Goal: Complete application form

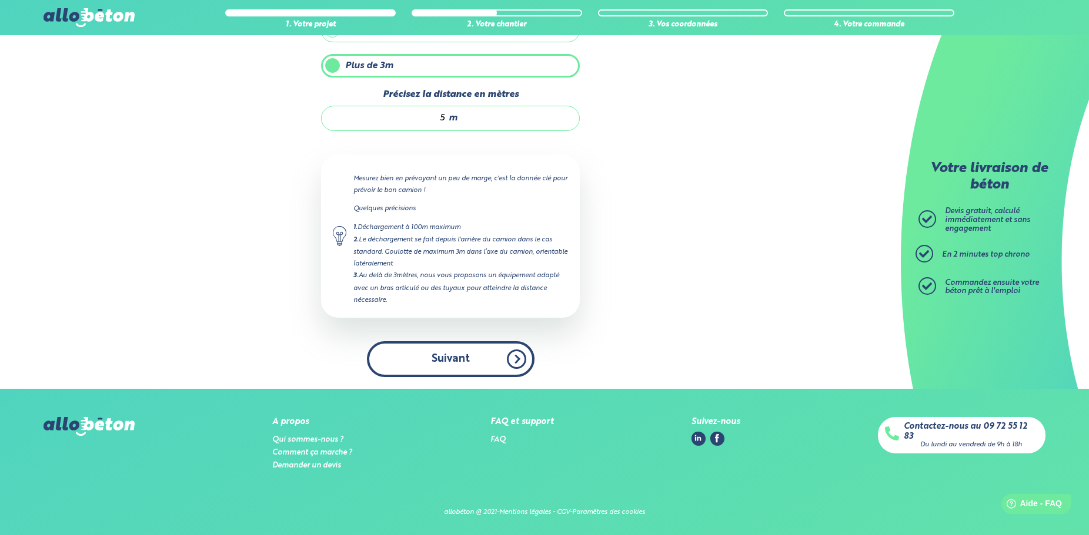
click at [453, 348] on button "Suivant" at bounding box center [451, 360] width 168 height 36
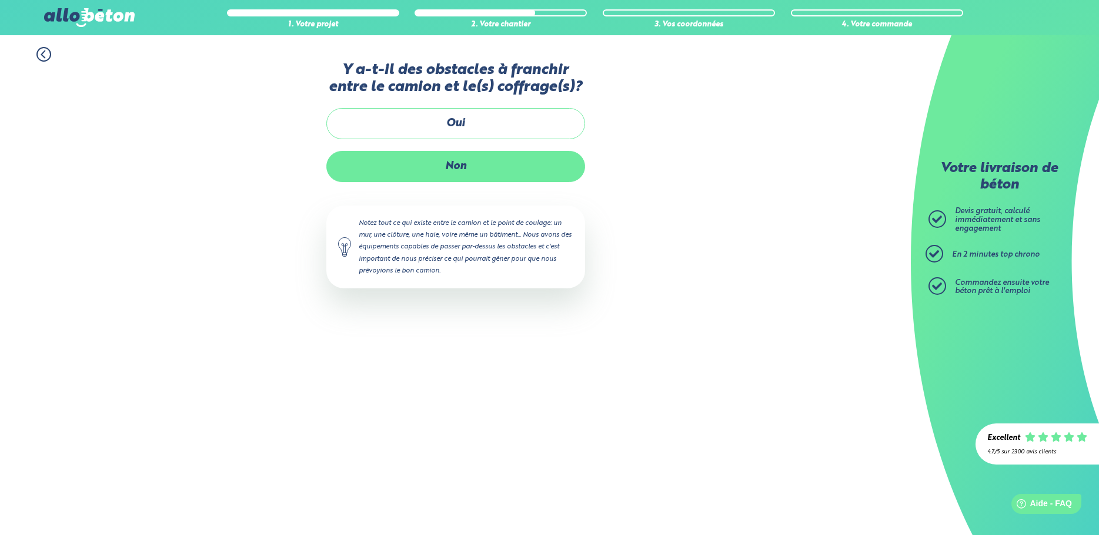
click at [456, 164] on label "Non" at bounding box center [455, 166] width 259 height 31
click at [0, 0] on input "Non" at bounding box center [0, 0] width 0 height 0
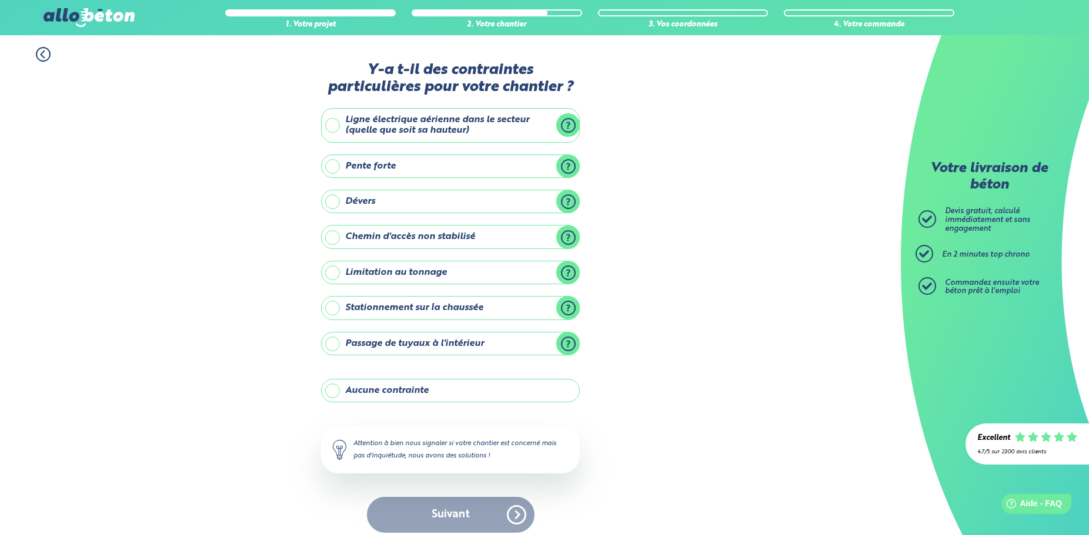
click at [334, 393] on label "Aucune contrainte" at bounding box center [450, 391] width 259 height 24
click at [0, 0] on input "Aucune contrainte" at bounding box center [0, 0] width 0 height 0
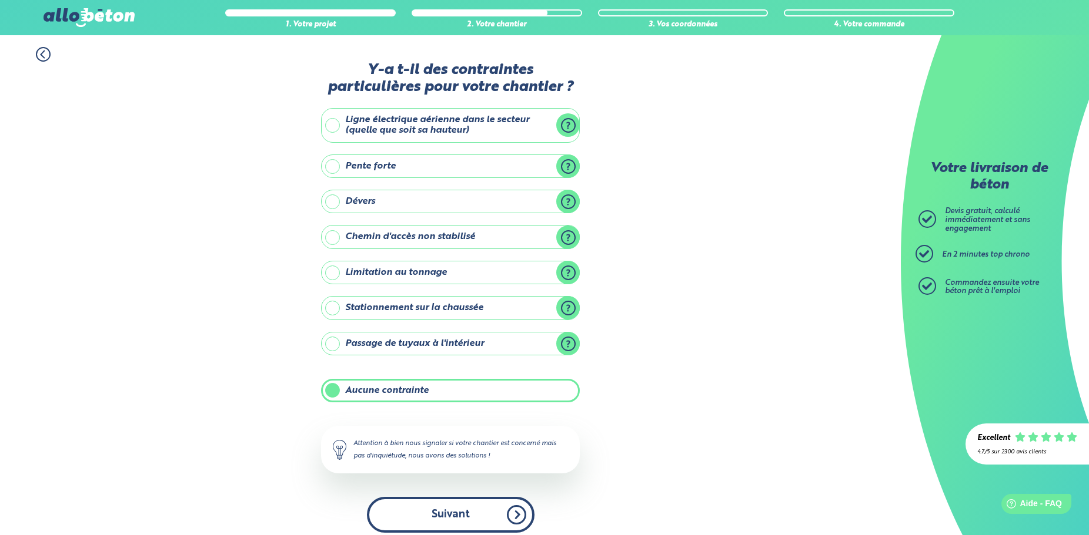
click at [444, 510] on button "Suivant" at bounding box center [451, 515] width 168 height 36
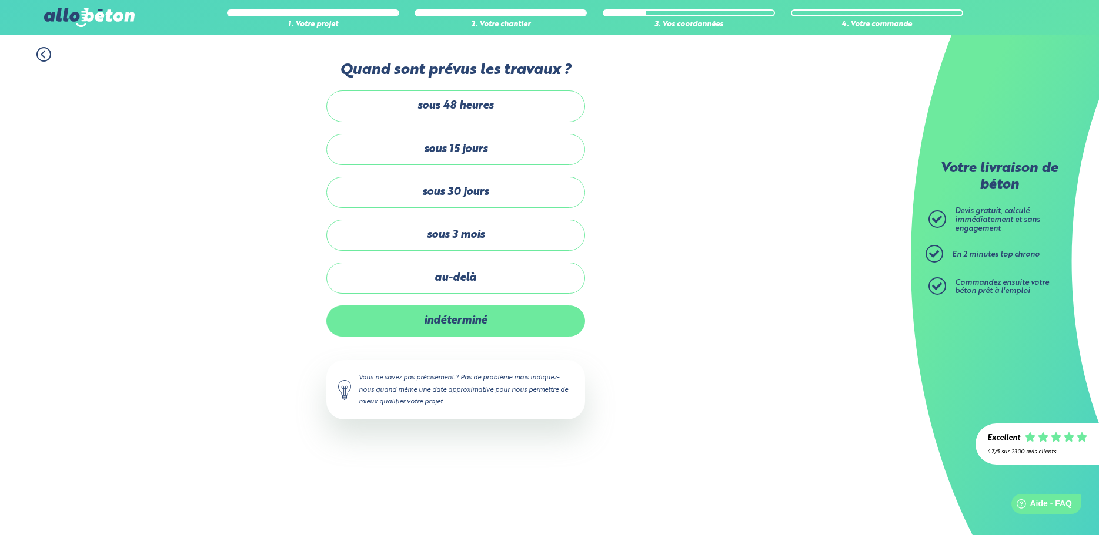
click at [458, 319] on label "indéterminé" at bounding box center [455, 321] width 259 height 31
click at [0, 0] on input "indéterminé" at bounding box center [0, 0] width 0 height 0
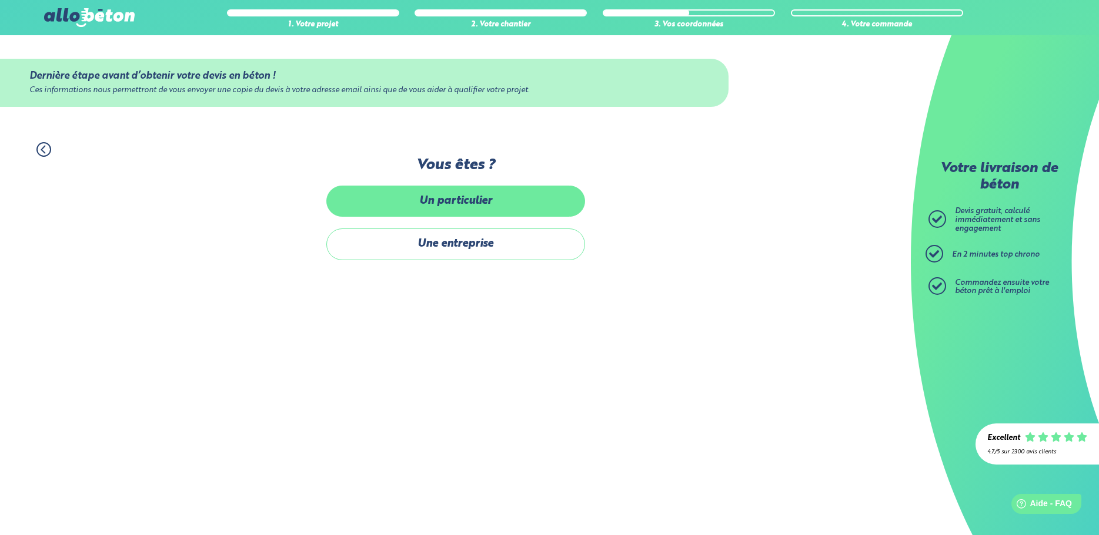
click at [423, 204] on label "Un particulier" at bounding box center [455, 201] width 259 height 31
click at [0, 0] on input "Un particulier" at bounding box center [0, 0] width 0 height 0
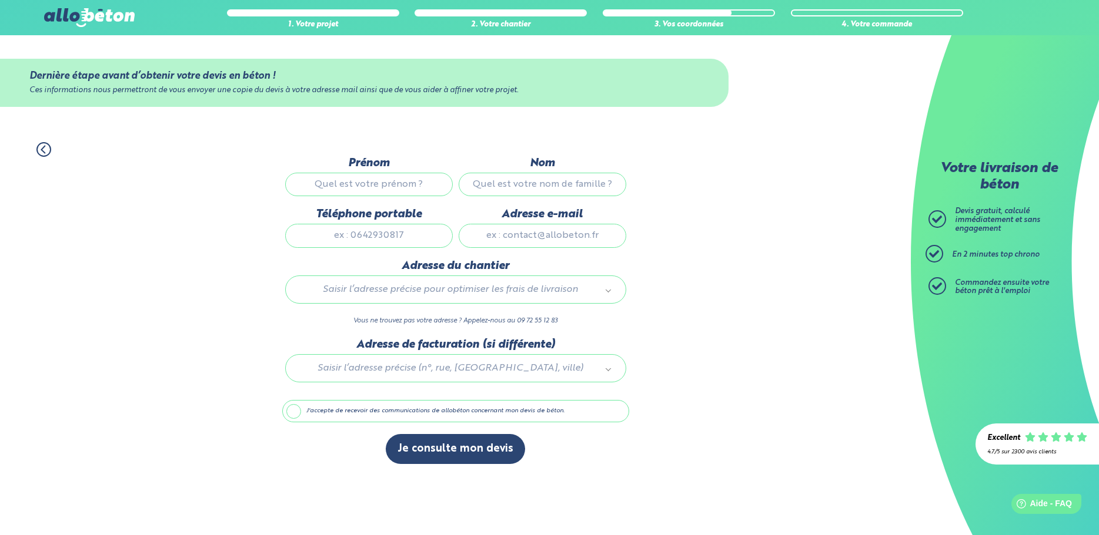
click at [393, 188] on input "Prénom" at bounding box center [369, 185] width 168 height 24
